Goal: Task Accomplishment & Management: Manage account settings

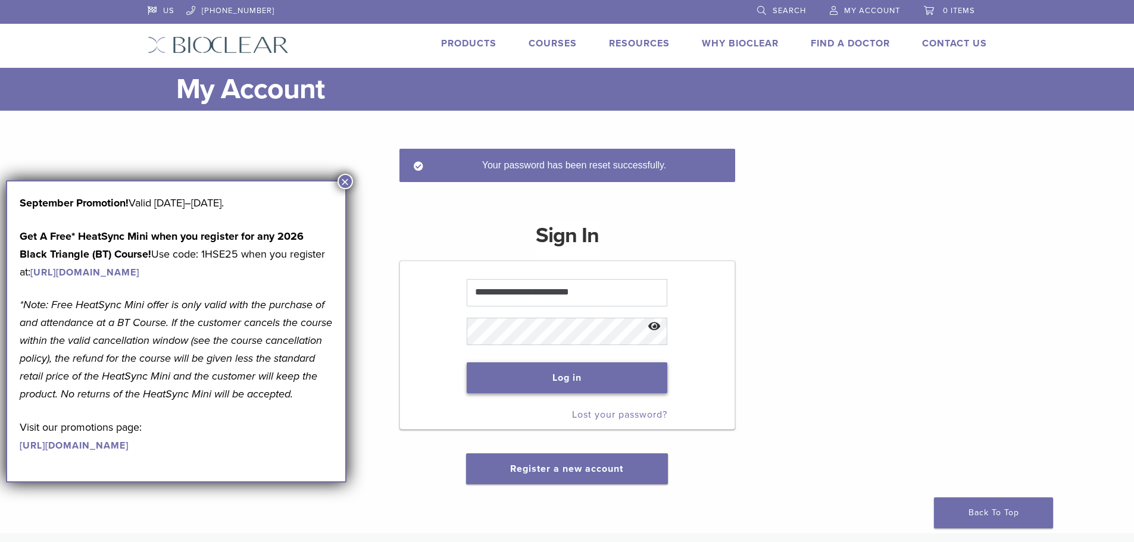
click at [554, 369] on button "Log in" at bounding box center [567, 378] width 201 height 31
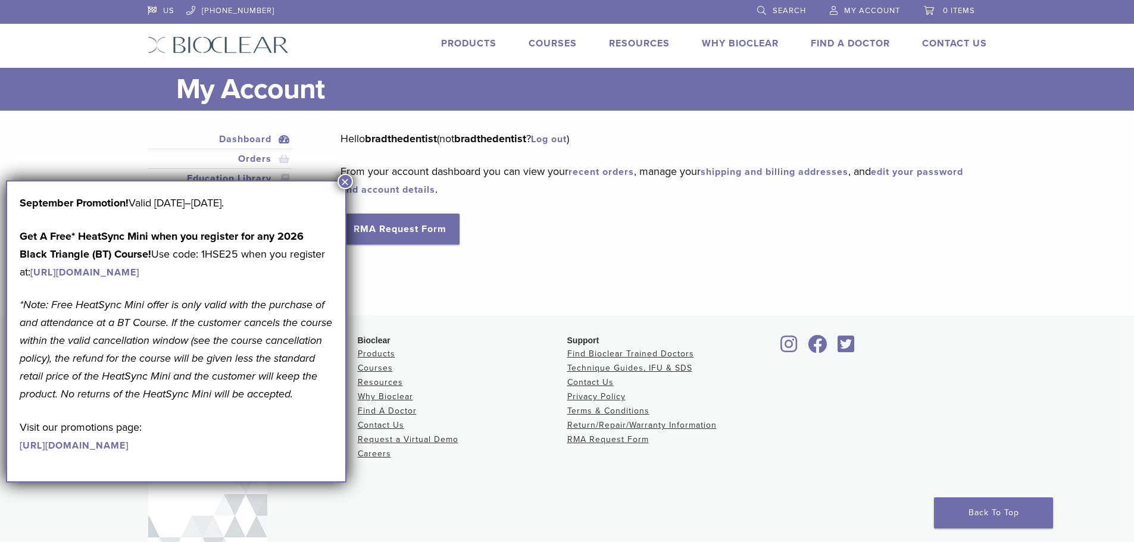
drag, startPoint x: 350, startPoint y: 182, endPoint x: 397, endPoint y: 154, distance: 54.7
click at [350, 182] on button "×" at bounding box center [345, 181] width 15 height 15
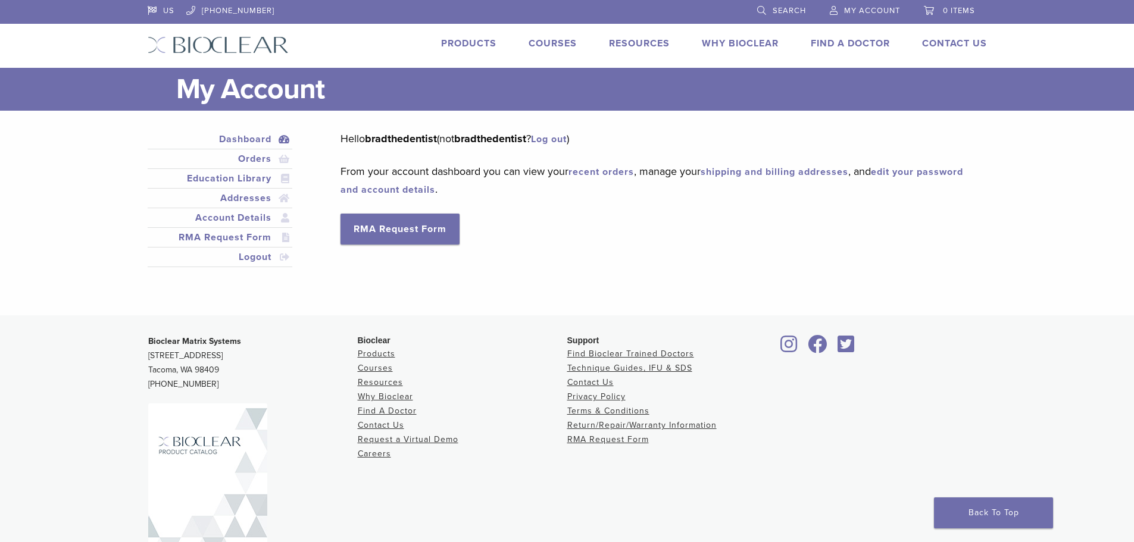
click at [860, 12] on span "My Account" at bounding box center [872, 11] width 56 height 10
click at [860, 8] on span "My Account" at bounding box center [872, 11] width 56 height 10
click at [239, 223] on link "Account Details" at bounding box center [220, 218] width 141 height 14
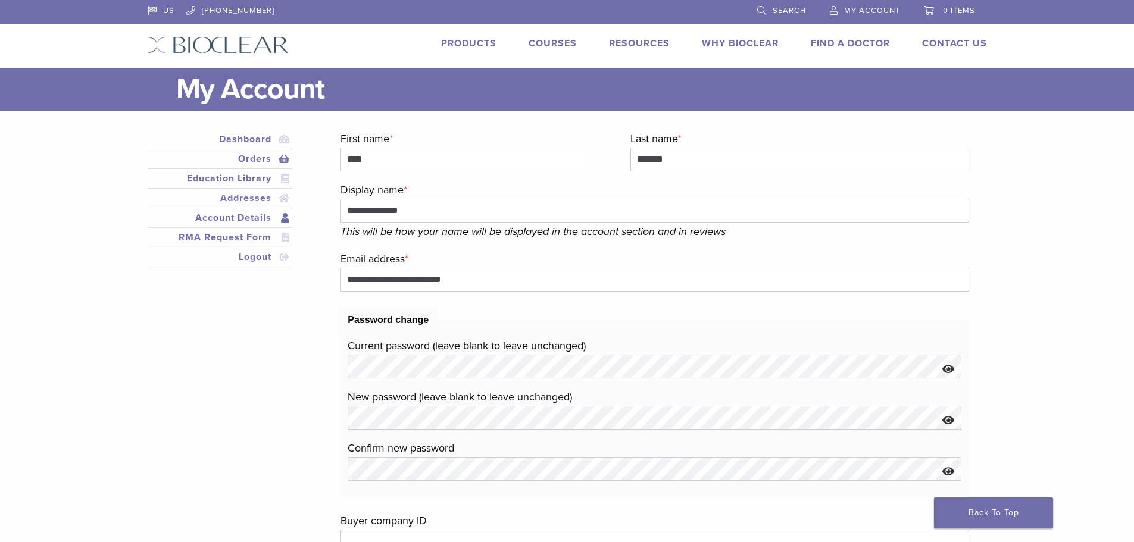
click at [251, 159] on link "Orders" at bounding box center [220, 159] width 141 height 14
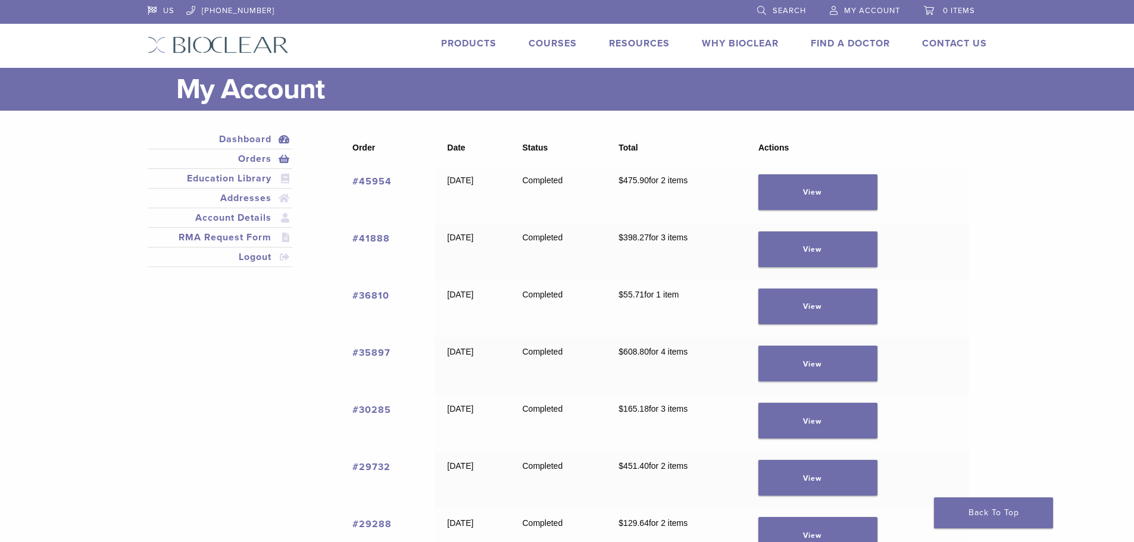
click at [258, 139] on link "Dashboard" at bounding box center [220, 139] width 141 height 14
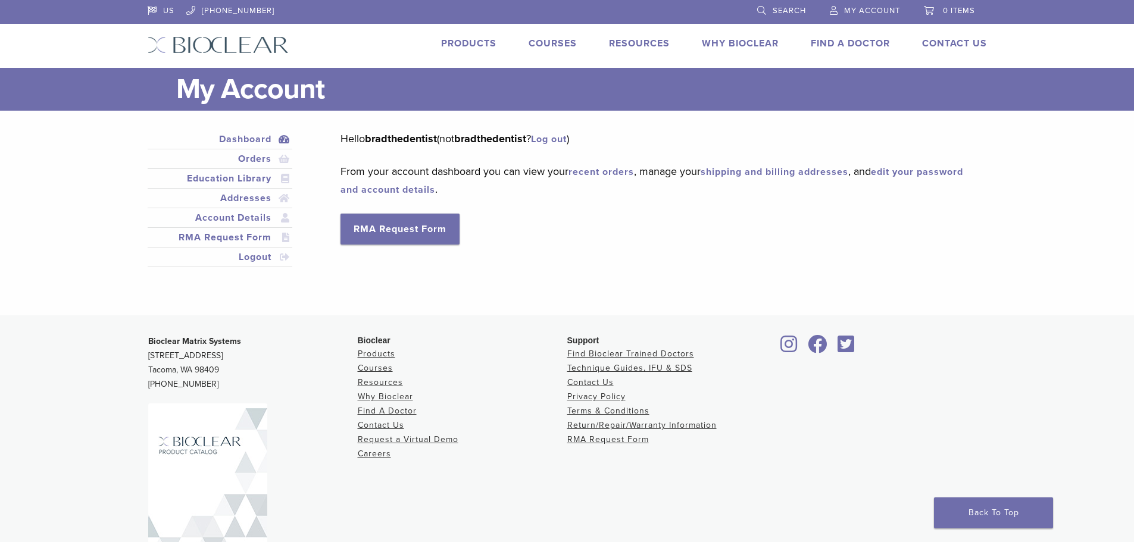
click at [870, 14] on span "My Account" at bounding box center [872, 11] width 56 height 10
